Goal: Information Seeking & Learning: Check status

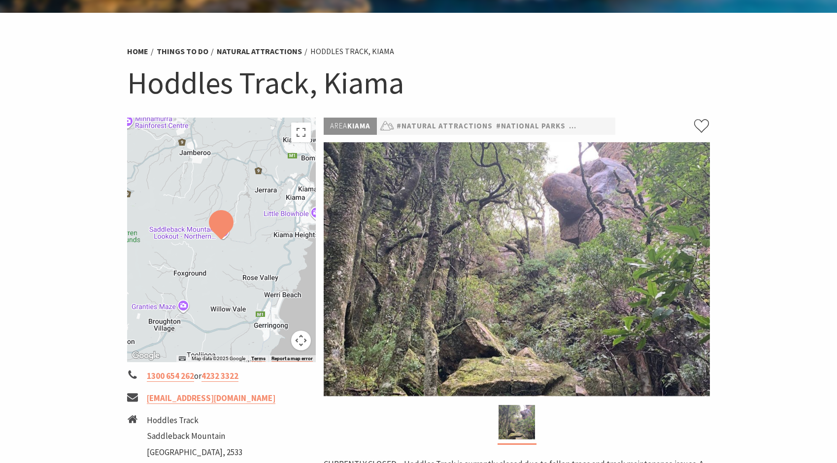
scroll to position [177, 0]
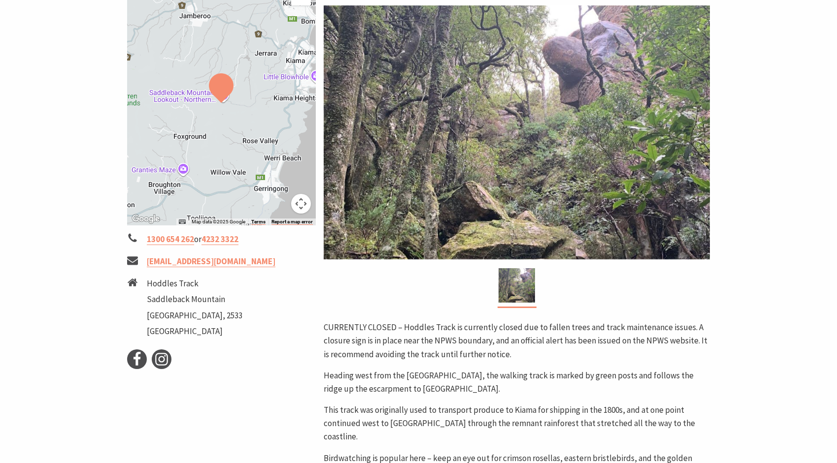
click at [390, 353] on p "CURRENTLY CLOSED – Hoddles Track is currently closed due to fallen trees and tr…" at bounding box center [516, 341] width 386 height 40
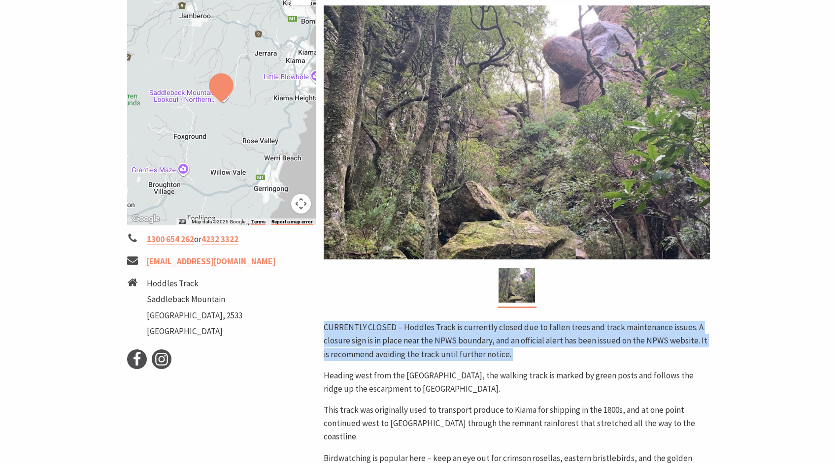
click at [390, 353] on p "CURRENTLY CLOSED – Hoddles Track is currently closed due to fallen trees and tr…" at bounding box center [516, 341] width 386 height 40
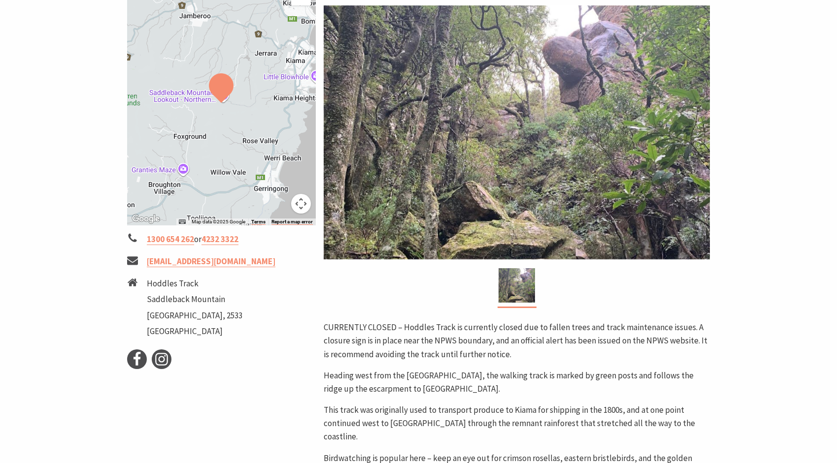
click at [391, 380] on p "Heading west from the [GEOGRAPHIC_DATA], the walking track is marked by green p…" at bounding box center [516, 382] width 386 height 27
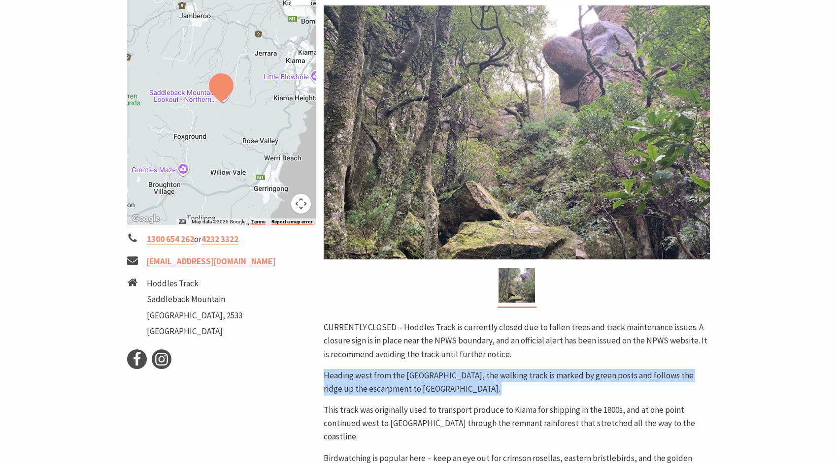
click at [391, 380] on p "Heading west from the [GEOGRAPHIC_DATA], the walking track is marked by green p…" at bounding box center [516, 382] width 386 height 27
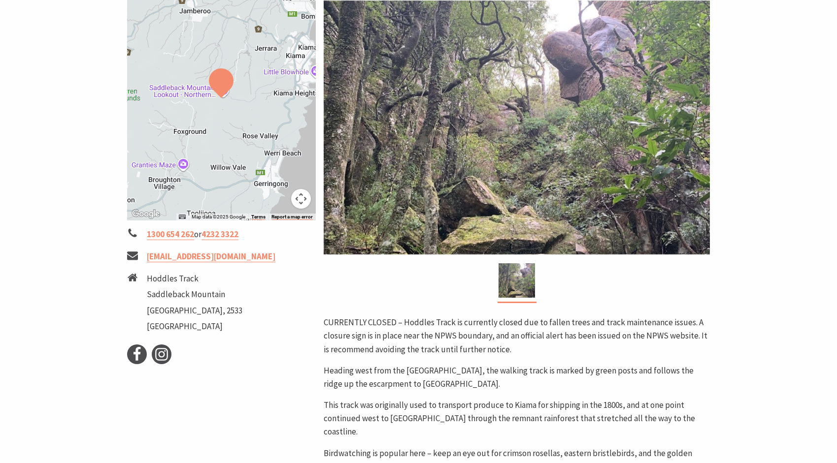
scroll to position [0, 0]
